Goal: Task Accomplishment & Management: Use online tool/utility

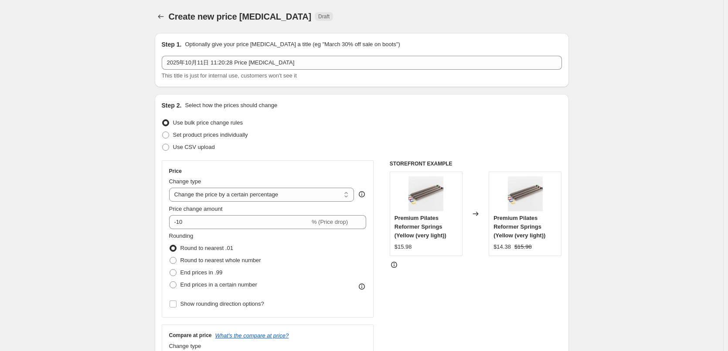
select select "percentage"
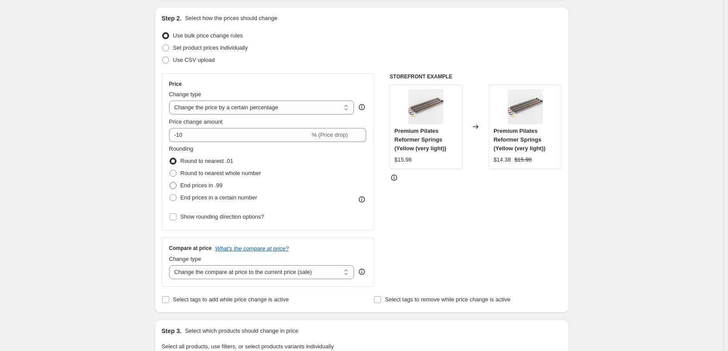
click at [188, 185] on span "End prices in .99" at bounding box center [201, 185] width 42 height 7
click at [170, 183] on input "End prices in .99" at bounding box center [169, 182] width 0 height 0
radio input "true"
click at [190, 173] on span "Round to nearest whole number" at bounding box center [220, 173] width 81 height 7
click at [170, 170] on input "Round to nearest whole number" at bounding box center [169, 170] width 0 height 0
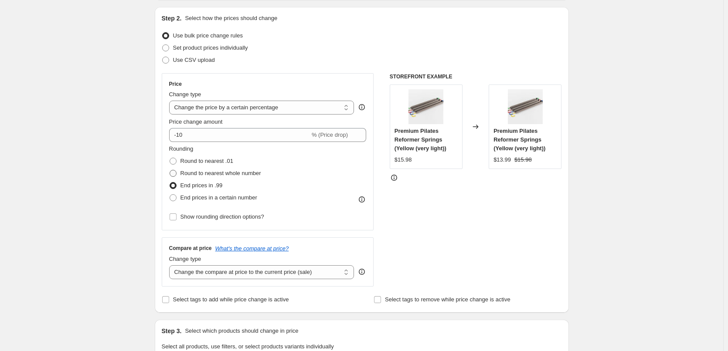
radio input "true"
click at [189, 163] on span "Round to nearest .01" at bounding box center [206, 161] width 53 height 7
click at [170, 158] on input "Round to nearest .01" at bounding box center [169, 158] width 0 height 0
radio input "true"
click at [253, 198] on span "End prices in a certain number" at bounding box center [218, 197] width 77 height 7
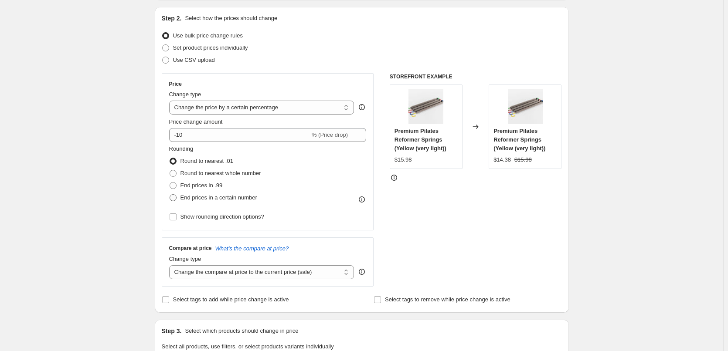
click at [170, 195] on input "End prices in a certain number" at bounding box center [169, 194] width 0 height 0
radio input "true"
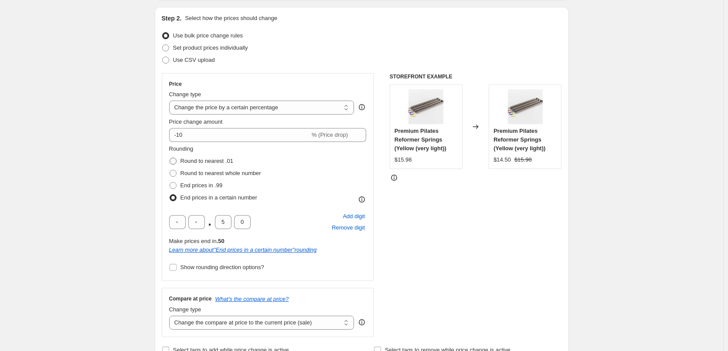
click at [200, 161] on span "Round to nearest .01" at bounding box center [206, 161] width 53 height 7
click at [170, 158] on input "Round to nearest .01" at bounding box center [169, 158] width 0 height 0
radio input "true"
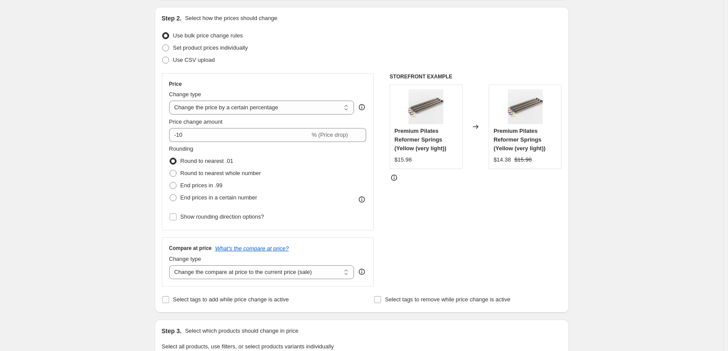
click at [449, 222] on div "STOREFRONT EXAMPLE Premium Pilates Reformer Springs (Yellow (very light)) $15.9…" at bounding box center [475, 179] width 172 height 213
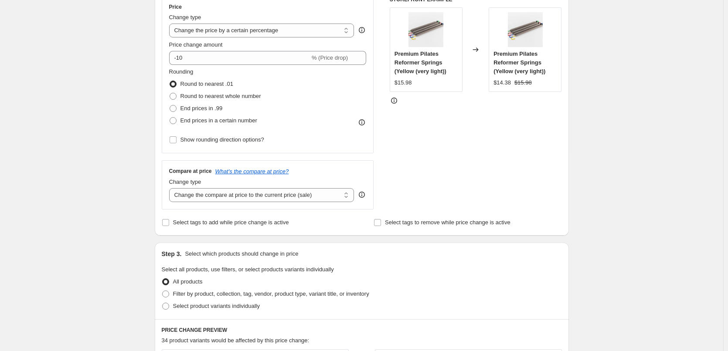
scroll to position [174, 0]
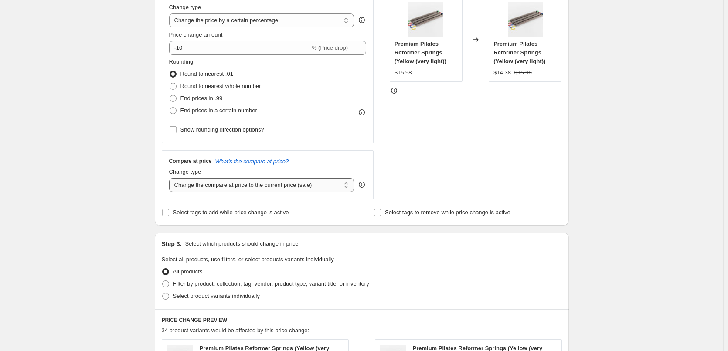
click at [321, 186] on select "Change the compare at price to the current price (sale) Change the compare at p…" at bounding box center [261, 185] width 185 height 14
click at [171, 178] on select "Change the compare at price to the current price (sale) Change the compare at p…" at bounding box center [261, 185] width 185 height 14
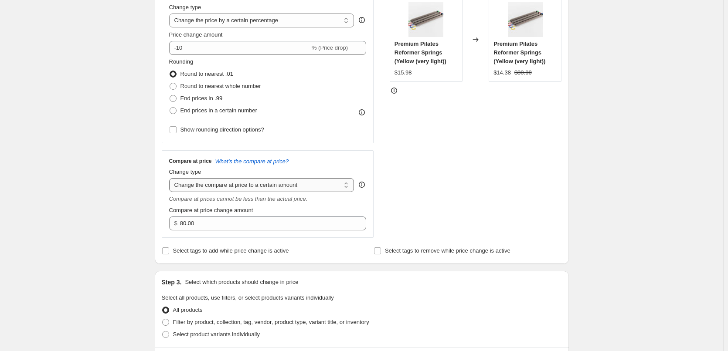
click at [309, 186] on select "Change the compare at price to the current price (sale) Change the compare at p…" at bounding box center [261, 185] width 185 height 14
select select "ep"
click at [171, 178] on select "Change the compare at price to the current price (sale) Change the compare at p…" at bounding box center [261, 185] width 185 height 14
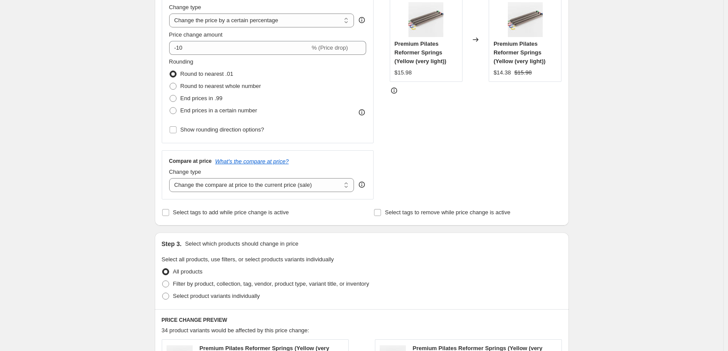
click at [469, 194] on div "STOREFRONT EXAMPLE Premium Pilates Reformer Springs (Yellow (very light)) $15.9…" at bounding box center [475, 92] width 172 height 213
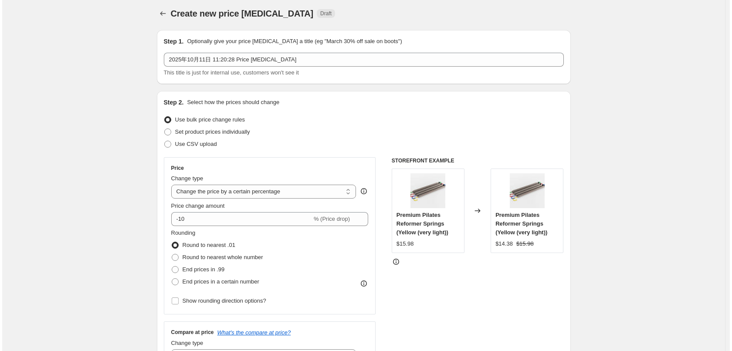
scroll to position [0, 0]
